Goal: Ask a question

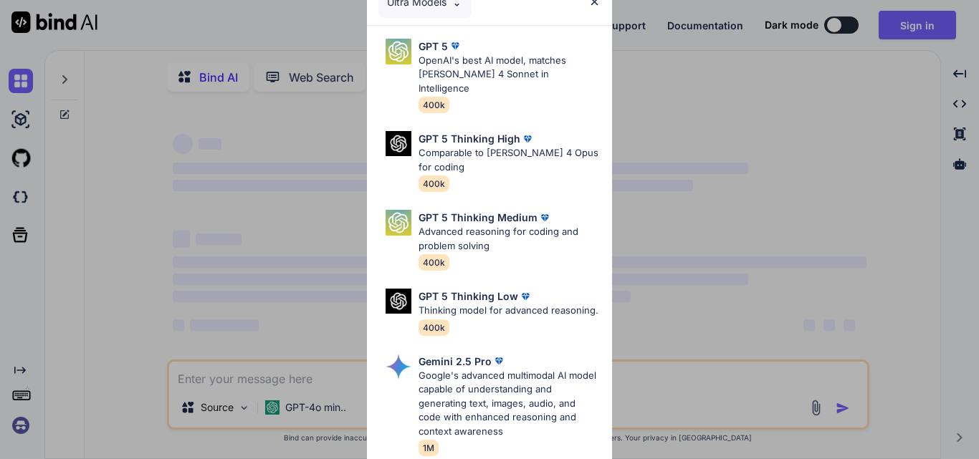
click at [630, 105] on div "Ultra Models GPT 5 OpenAI's best AI model, matches [PERSON_NAME] 4 Sonnet in In…" at bounding box center [489, 229] width 979 height 459
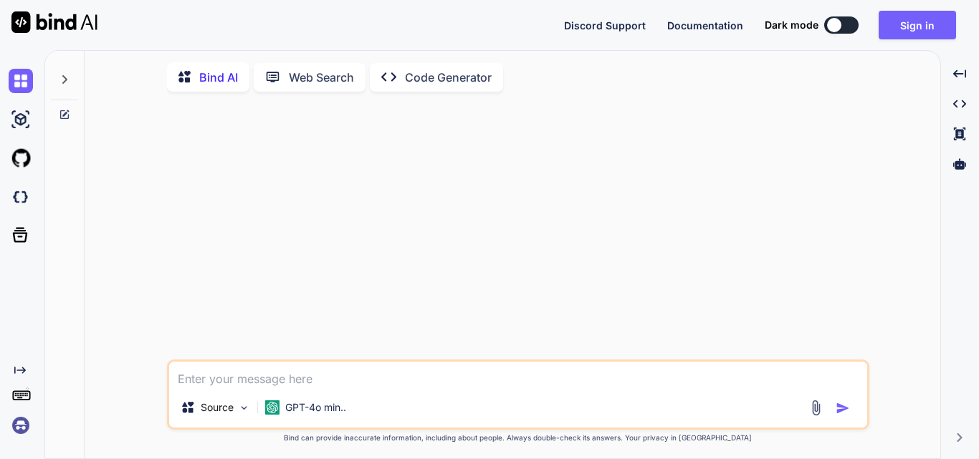
click at [835, 30] on div at bounding box center [834, 25] width 14 height 14
type textarea "x"
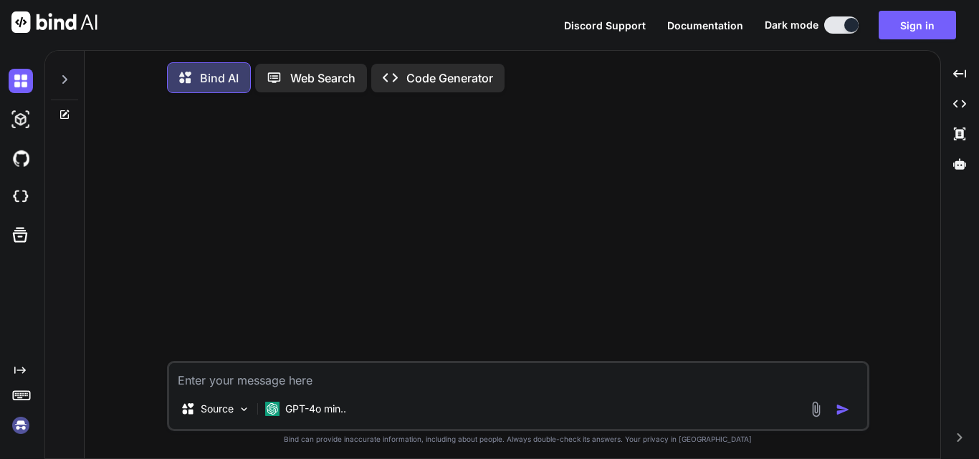
click at [632, 381] on textarea at bounding box center [518, 376] width 698 height 26
type textarea "d"
type textarea "x"
type textarea "dd"
type textarea "x"
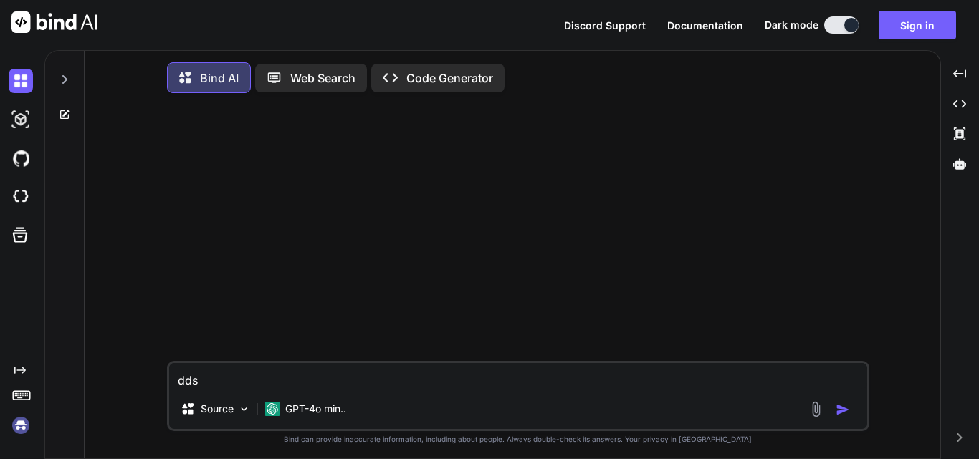
type textarea "ddsd"
type textarea "x"
type textarea "ddsdd"
type textarea "x"
type textarea "ddsddd"
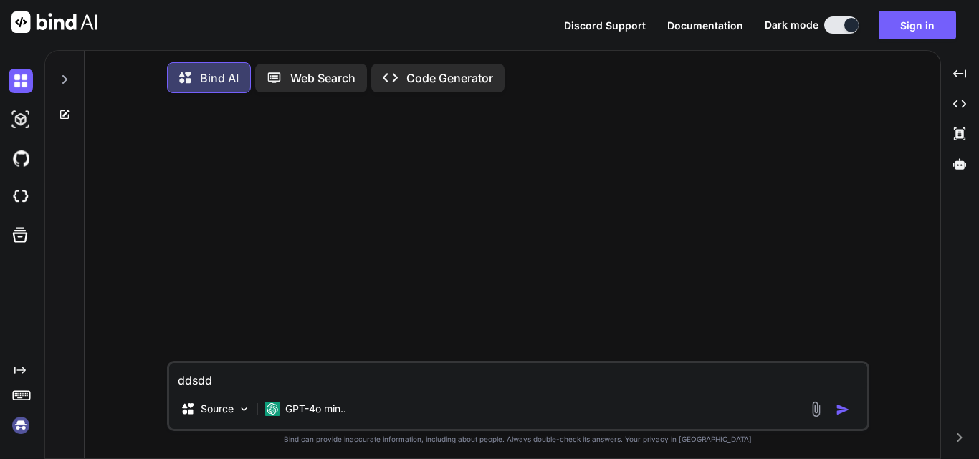
type textarea "x"
type textarea "ddsdddd"
type textarea "x"
type textarea "ddsddd"
type textarea "x"
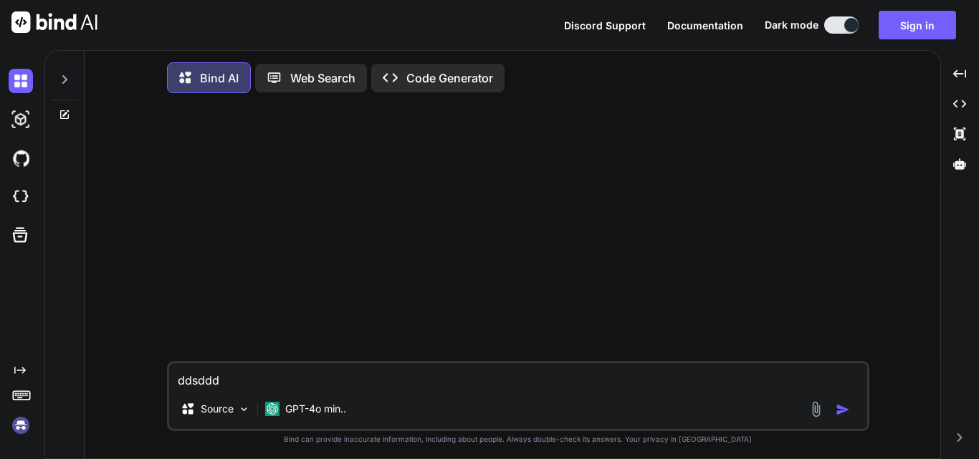
type textarea "ddsdd"
type textarea "x"
type textarea "ddsd"
type textarea "x"
type textarea "dds"
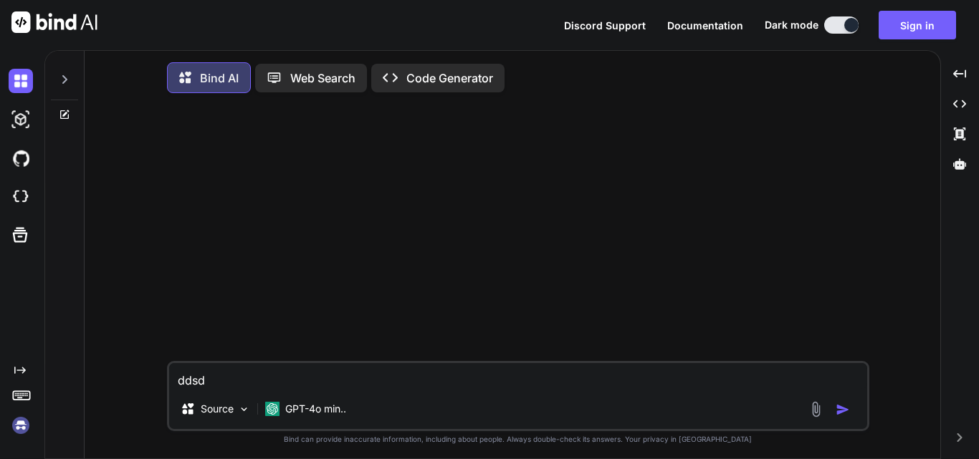
type textarea "x"
type textarea "dd"
type textarea "x"
type textarea "d"
type textarea "x"
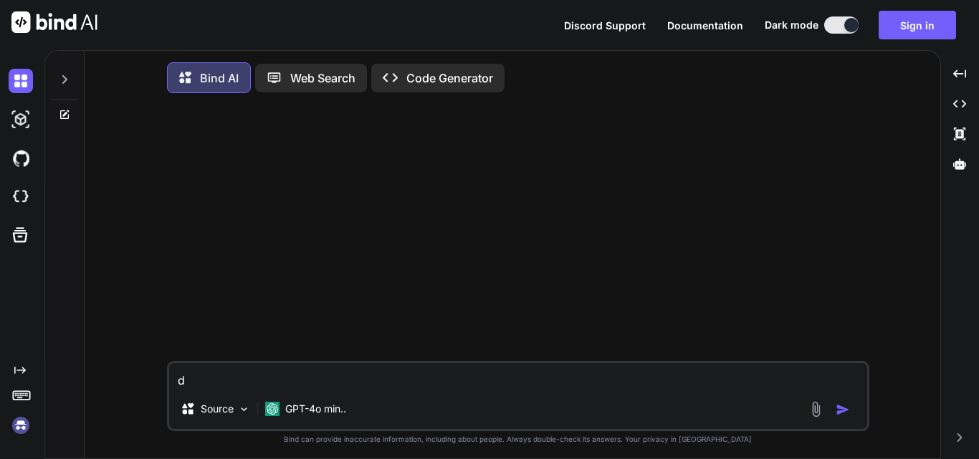
type textarea "x"
click at [411, 369] on textarea at bounding box center [518, 376] width 698 height 26
paste textarea "Which is the command-line tool alternative for Postman?"
type textarea "Which is the command-line tool alternative for Postman?"
click at [839, 410] on img "button" at bounding box center [843, 410] width 14 height 14
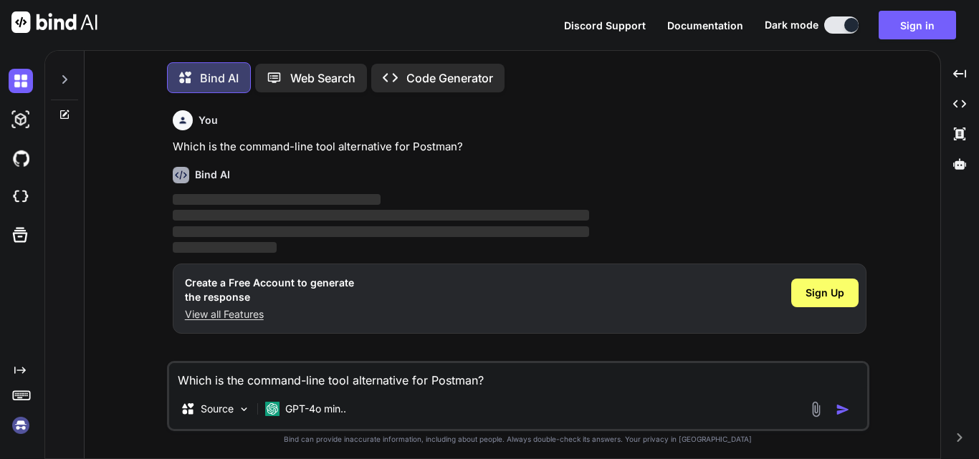
scroll to position [7, 0]
